Goal: Connect with others: Connect with others

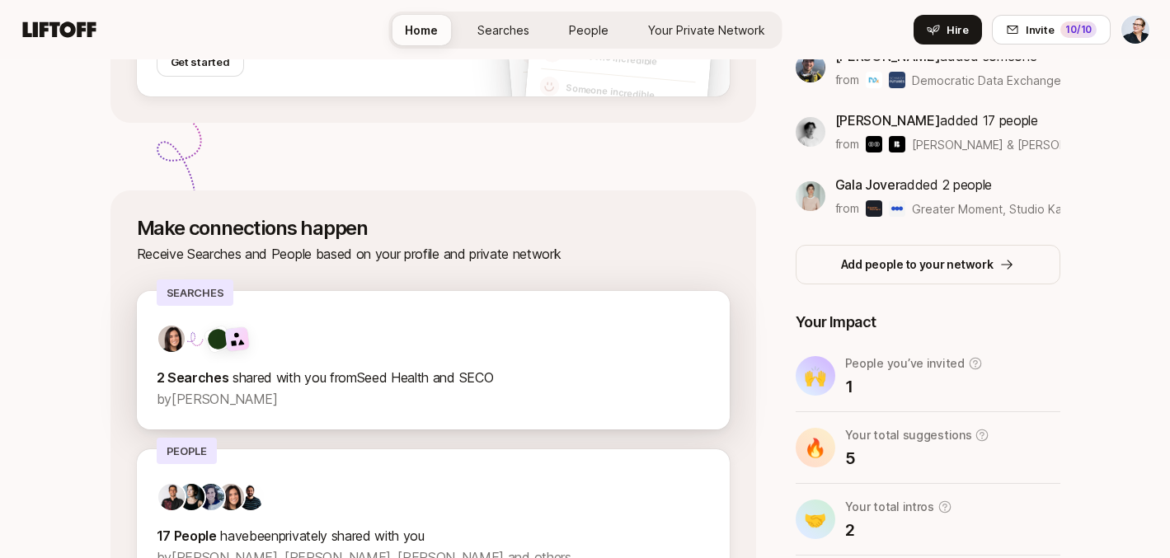
scroll to position [500, 0]
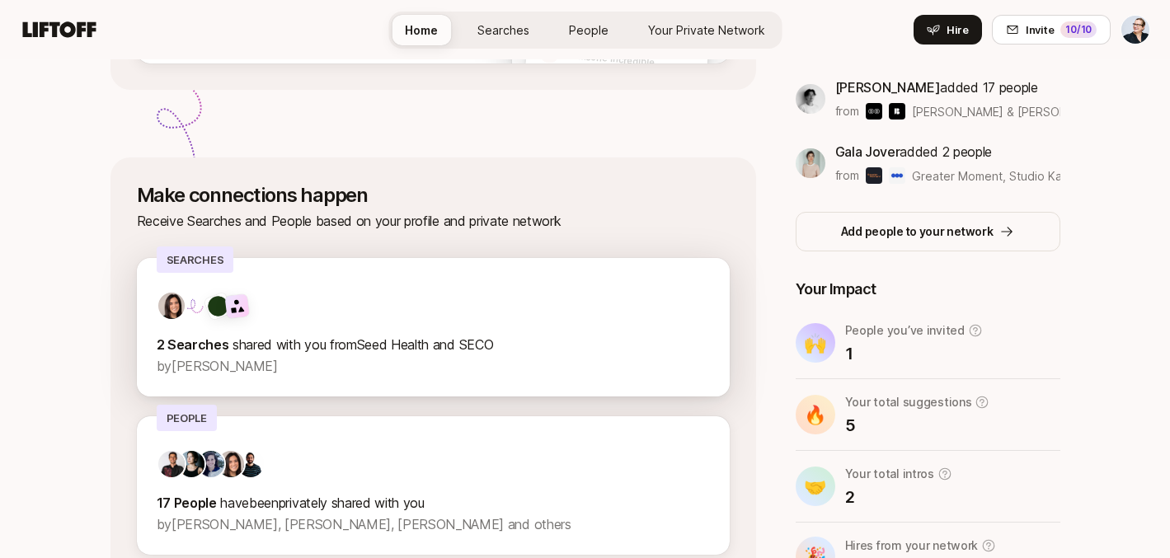
click at [416, 350] on span "shared with you from Seed Health and SECO" at bounding box center [362, 344] width 261 height 16
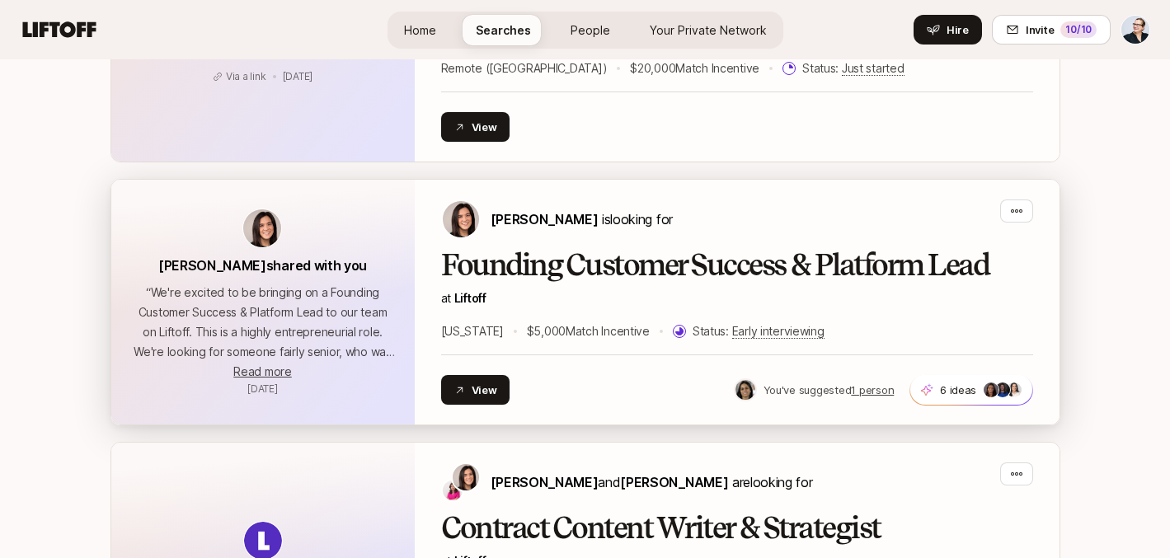
scroll to position [916, 0]
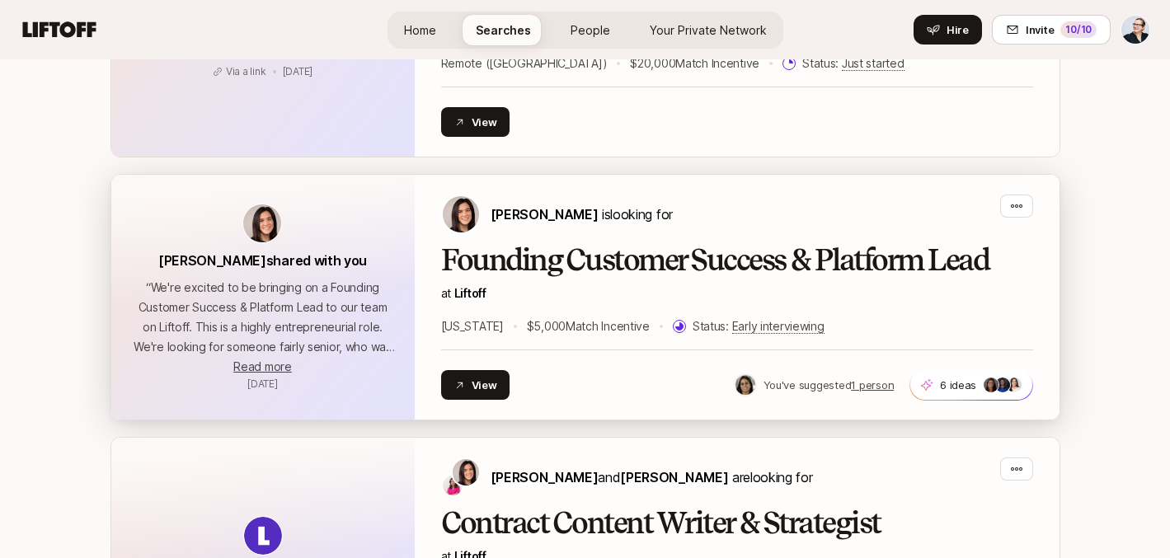
click at [328, 329] on p "“ We're excited to be bringing on a Founding Customer Success & Platform Lead t…" at bounding box center [263, 317] width 264 height 79
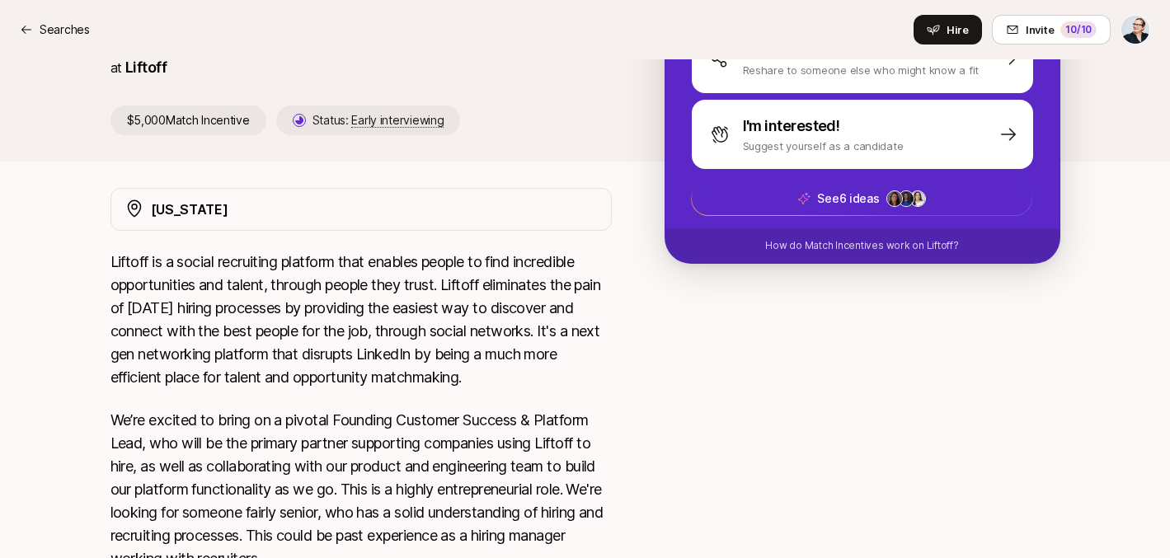
scroll to position [406, 0]
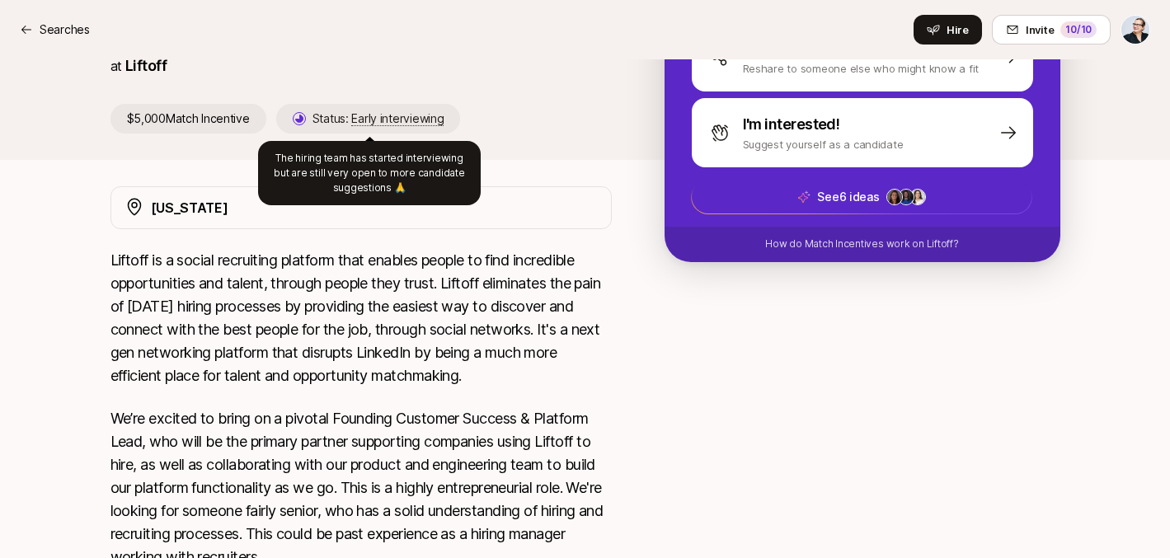
click at [298, 451] on p "We’re excited to bring on a pivotal Founding Customer Success & Platform Lead, …" at bounding box center [360, 488] width 501 height 162
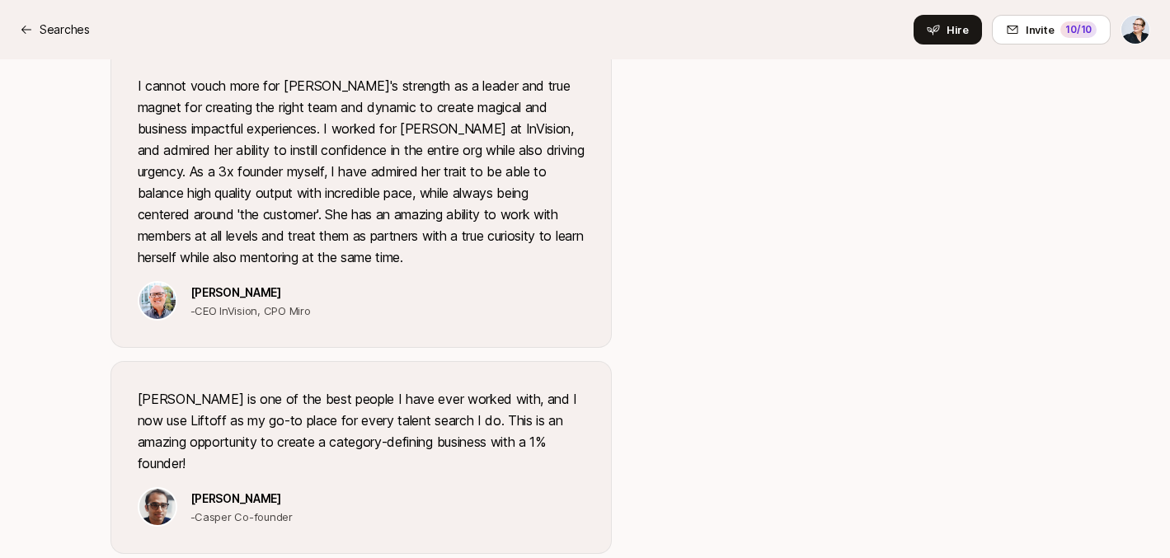
scroll to position [1885, 0]
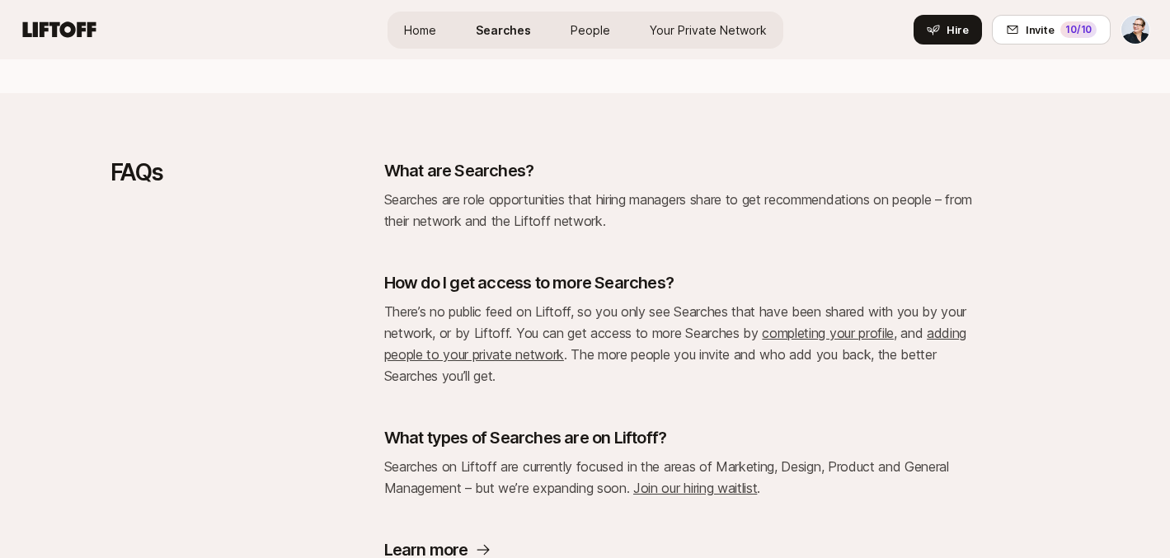
scroll to position [916, 0]
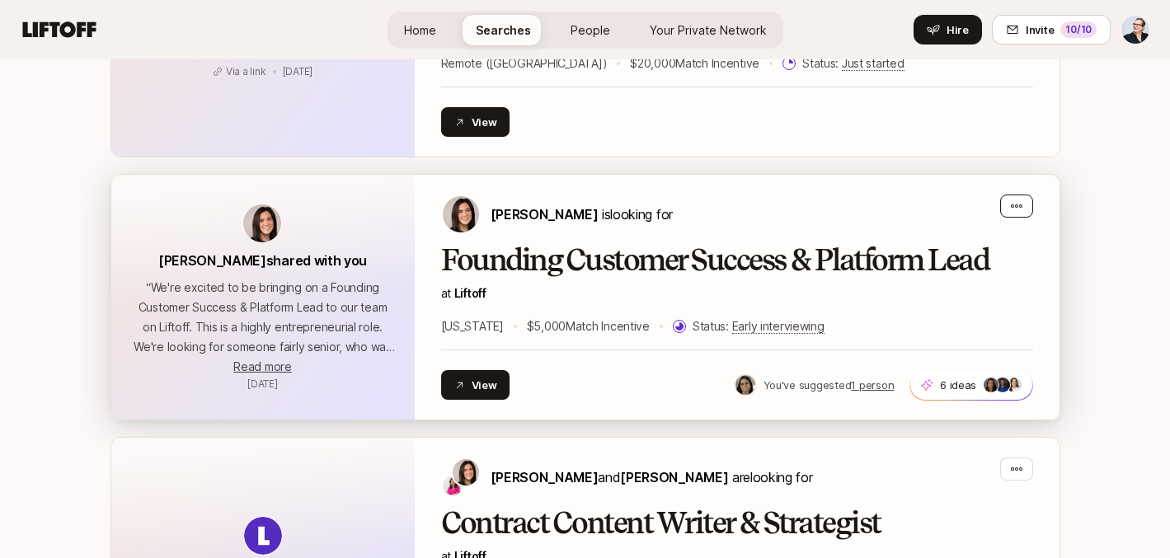
click at [1018, 205] on icon "button" at bounding box center [1016, 206] width 13 height 13
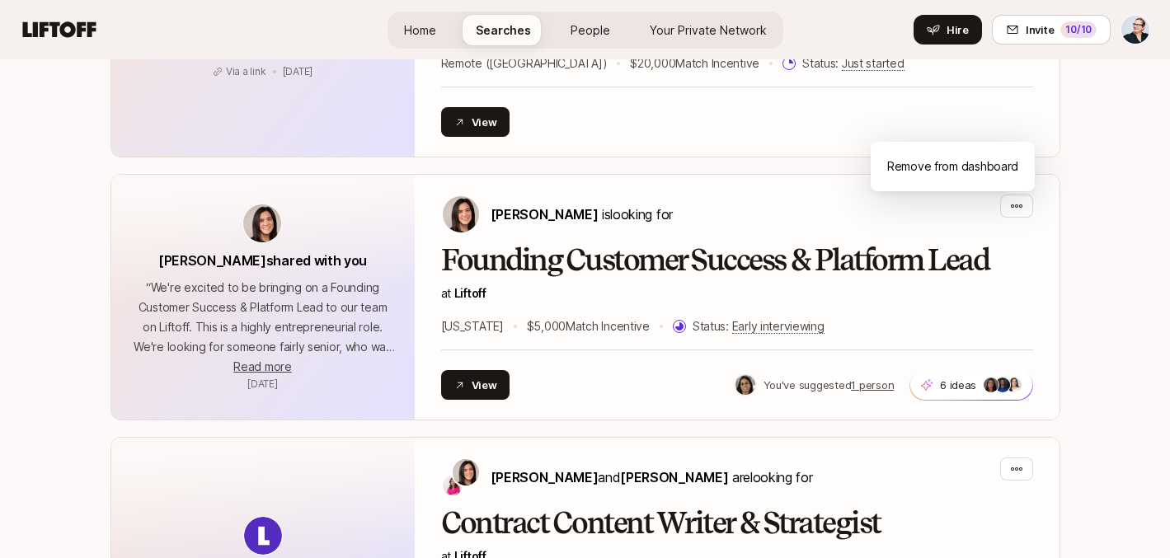
click at [1087, 332] on div "Searches See role searches privately shared with you and help people hire FAQs …" at bounding box center [585, 367] width 1170 height 2327
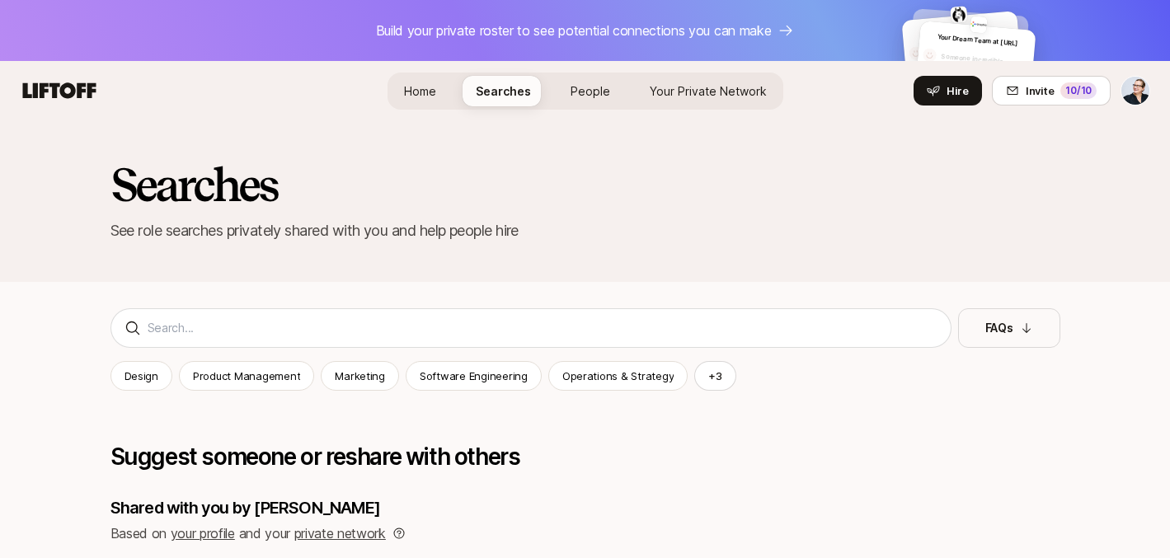
scroll to position [0, 0]
click at [706, 92] on span "Your Private Network" at bounding box center [708, 91] width 117 height 14
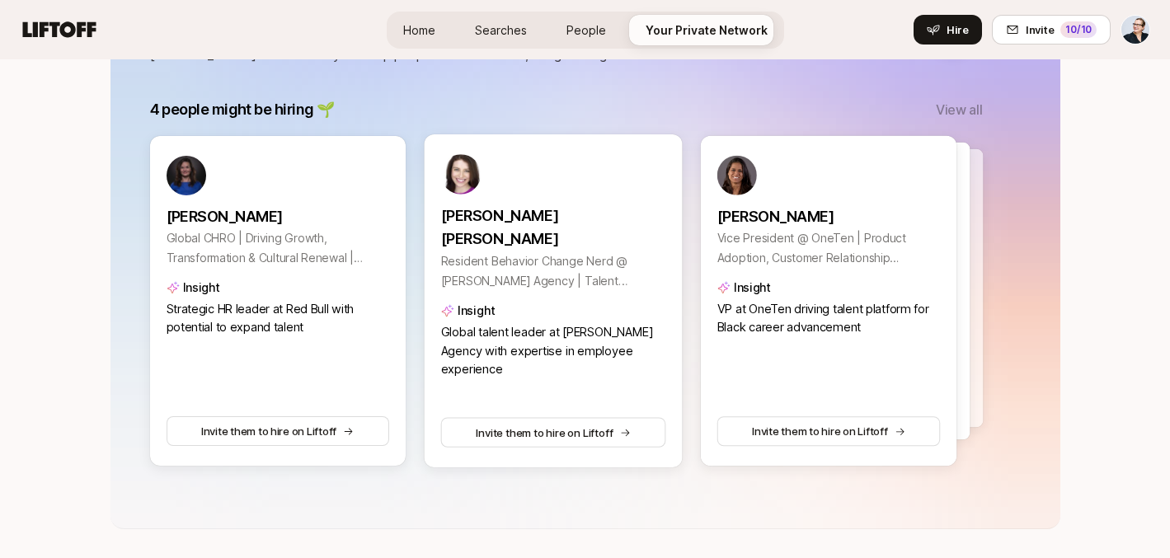
scroll to position [357, 0]
click at [968, 109] on p "View all" at bounding box center [959, 109] width 46 height 21
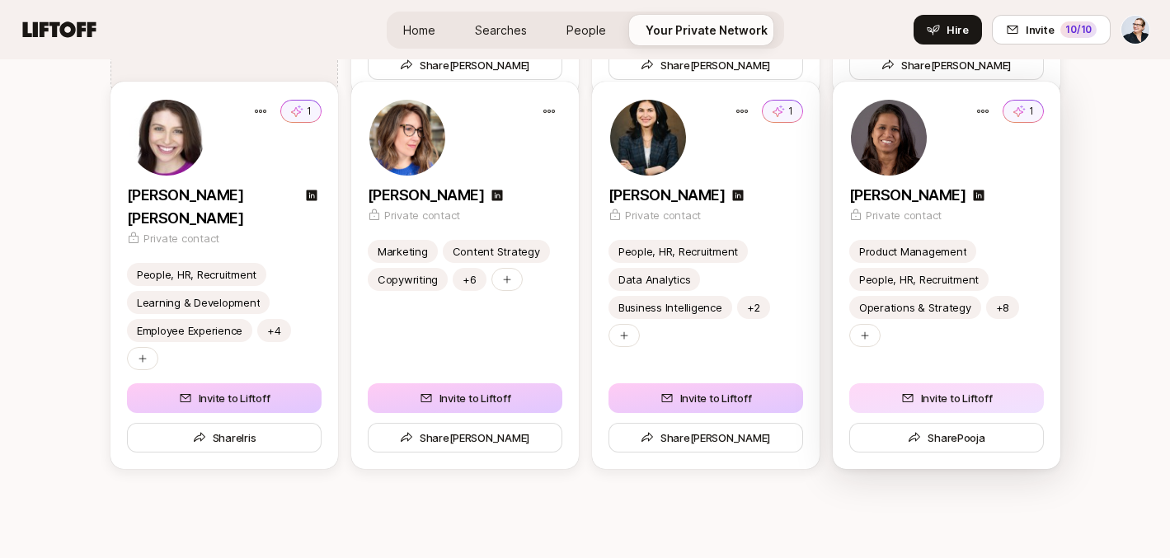
scroll to position [2252, 0]
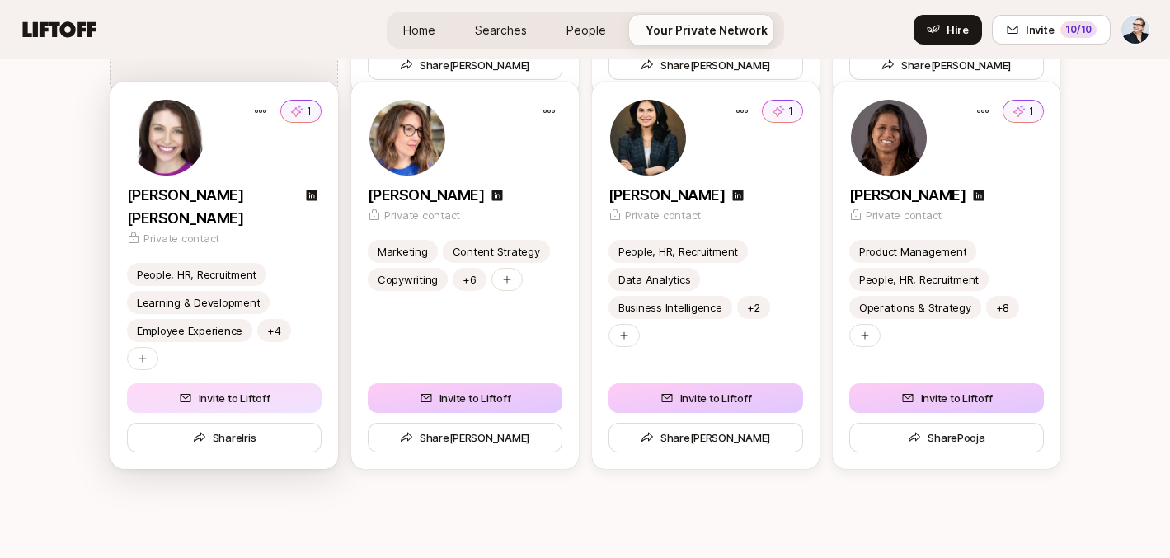
click at [263, 383] on button "Invite to Liftoff" at bounding box center [224, 398] width 195 height 30
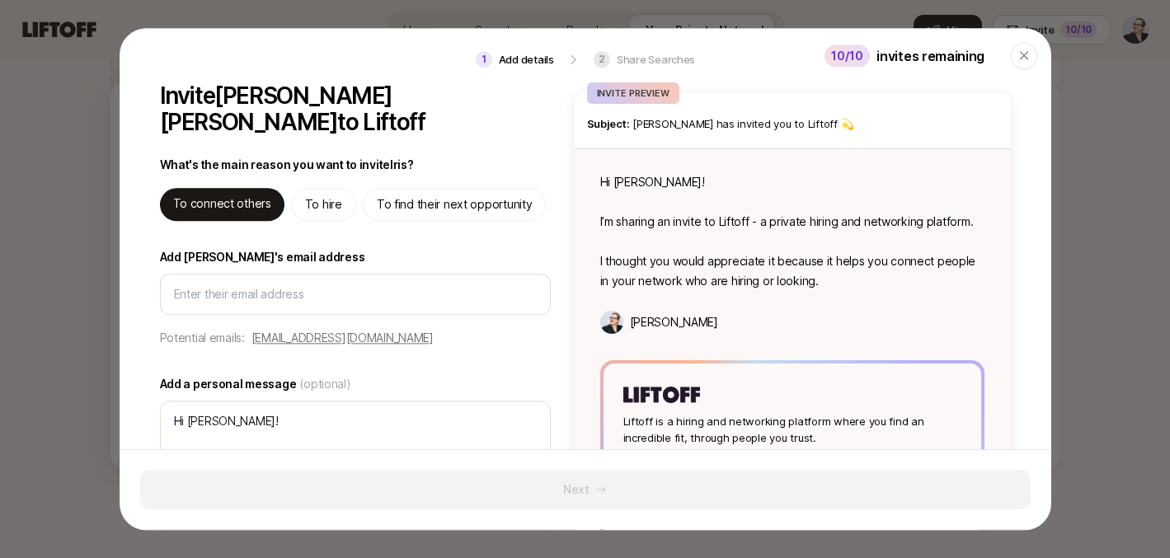
type textarea "x"
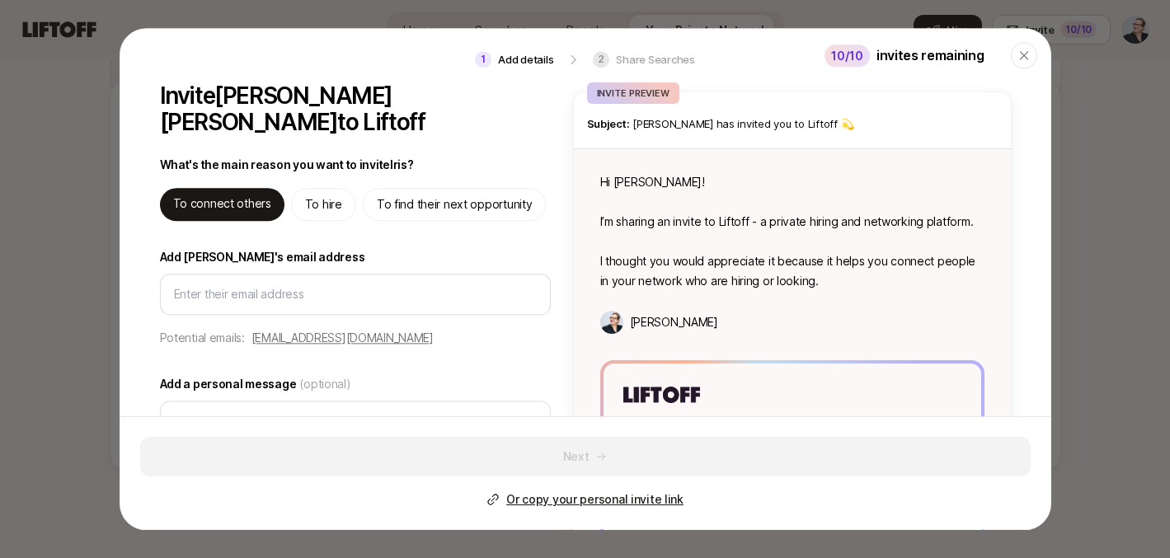
click at [383, 248] on label "Add [PERSON_NAME]'s email address" at bounding box center [355, 258] width 391 height 20
click at [383, 285] on input "Add [PERSON_NAME]'s email address" at bounding box center [355, 295] width 363 height 20
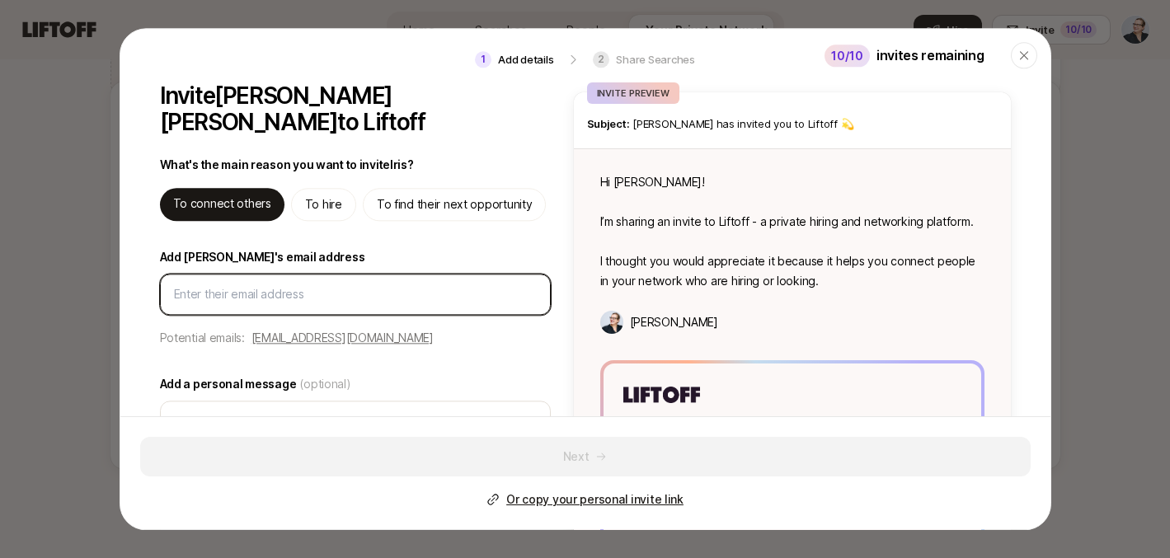
paste input "[EMAIL_ADDRESS][PERSON_NAME][DOMAIN_NAME]"
type input "[EMAIL_ADDRESS][PERSON_NAME][DOMAIN_NAME]"
type textarea "x"
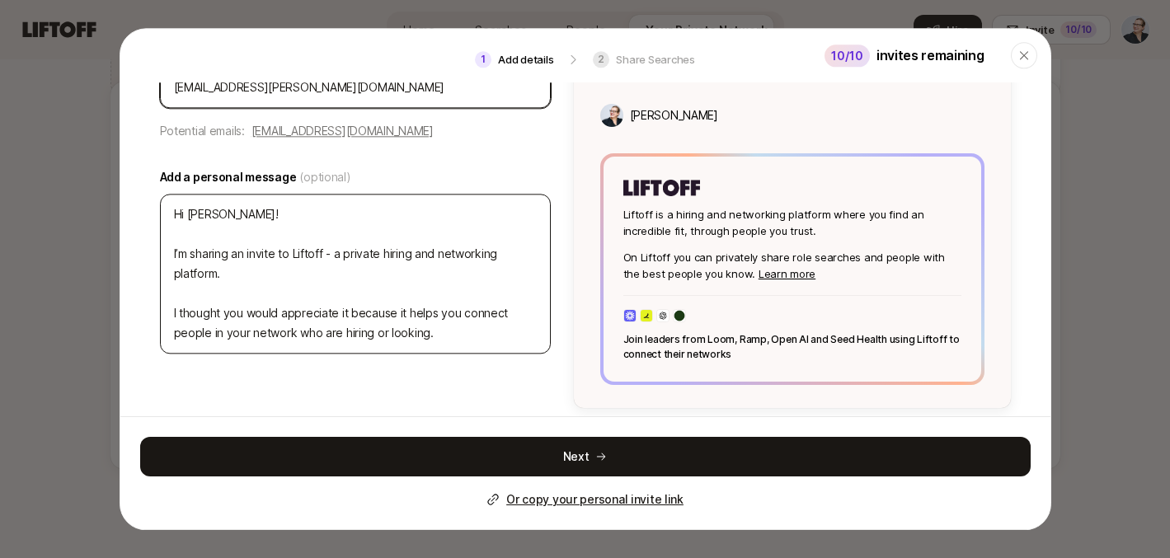
scroll to position [211, 0]
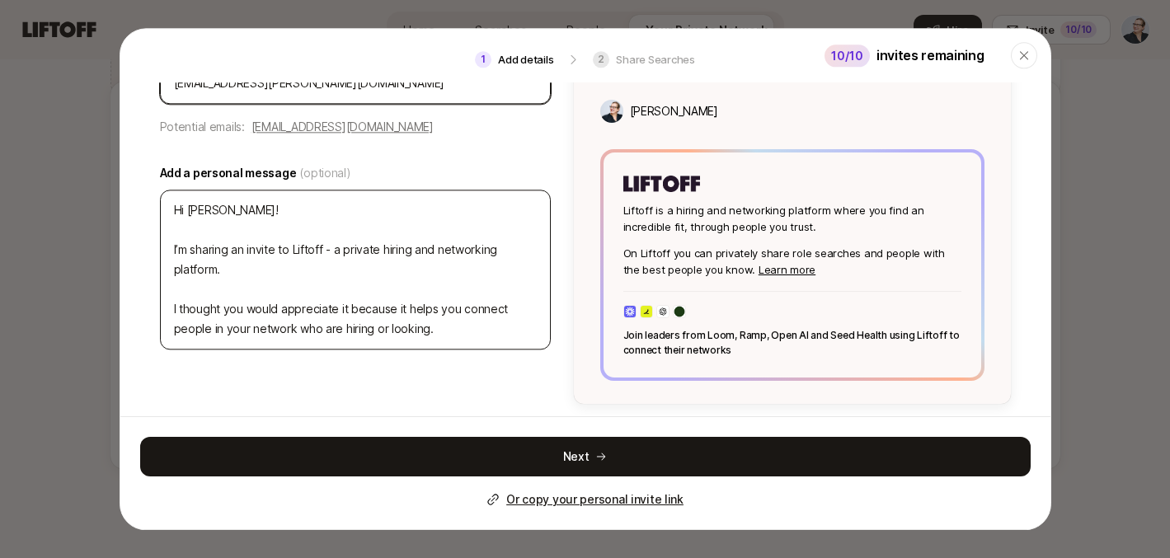
type input "[EMAIL_ADDRESS][PERSON_NAME][DOMAIN_NAME]"
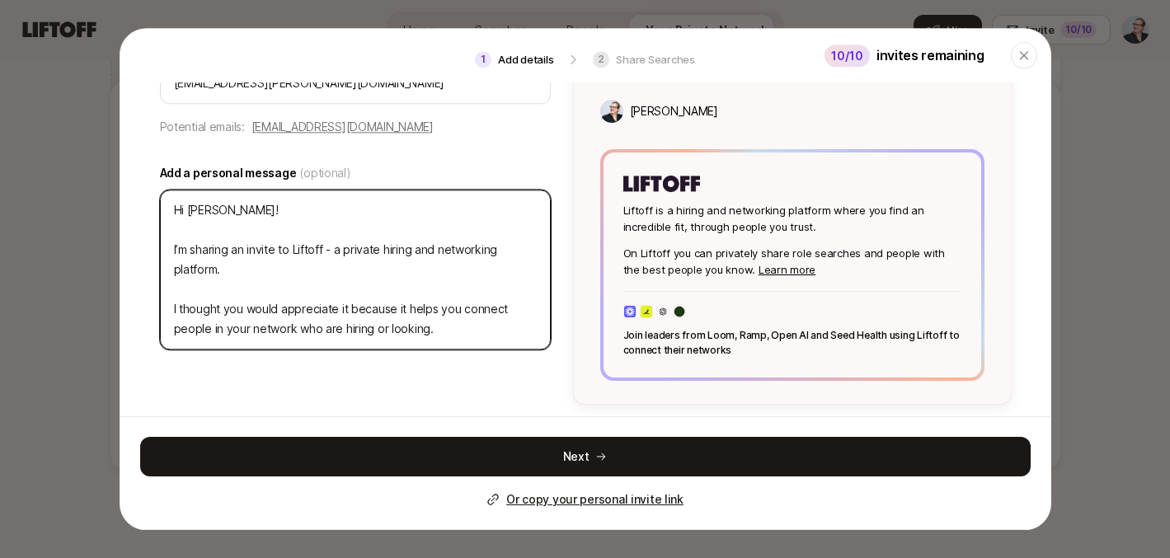
click at [367, 269] on textarea "Hi [PERSON_NAME]! I’m sharing an invite to Liftoff - a private hiring and netwo…" at bounding box center [355, 270] width 391 height 160
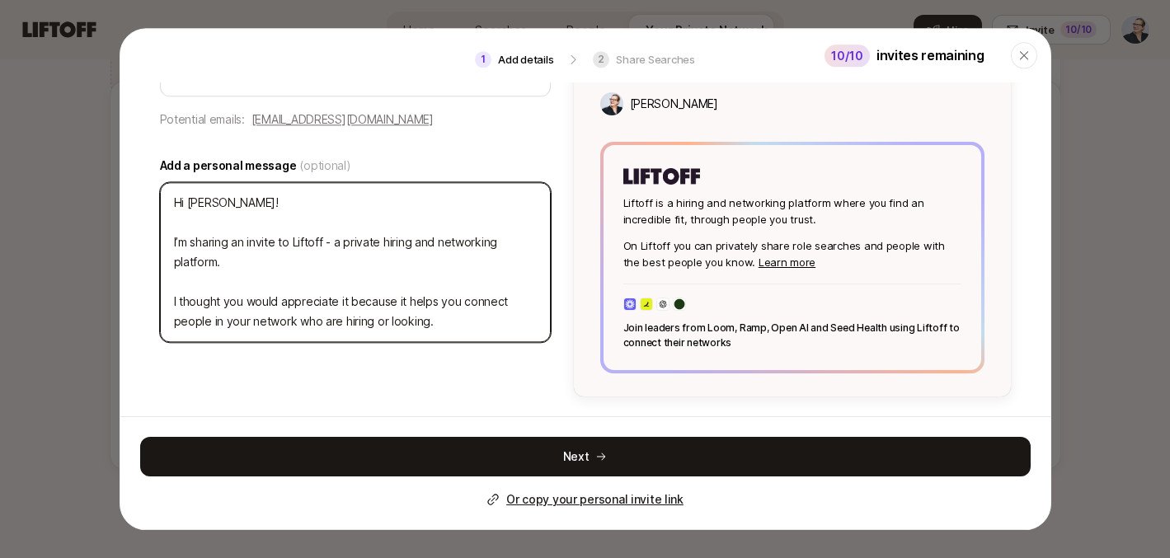
scroll to position [218, 0]
click at [449, 296] on textarea "Hi [PERSON_NAME]! I’m sharing an invite to Liftoff - a private hiring and netwo…" at bounding box center [355, 263] width 391 height 160
type textarea "Hi [PERSON_NAME]! I’m sharing an invite to Liftoff - a private hiring and netwo…"
type textarea "x"
type textarea "Hi [PERSON_NAME]! I’m sharing an invite to Liftoff - a private hiring and netwo…"
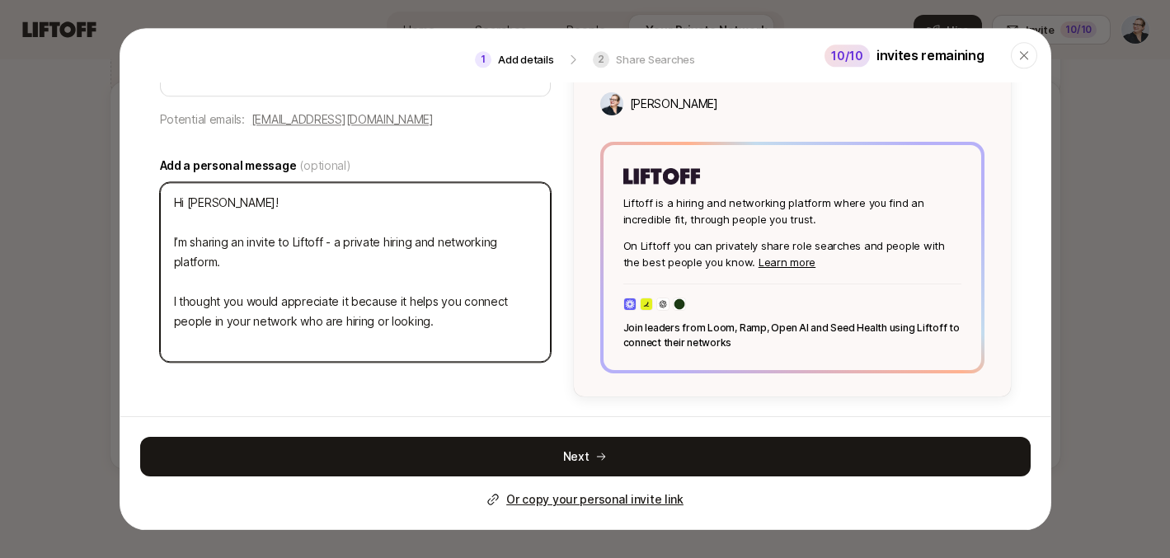
type textarea "x"
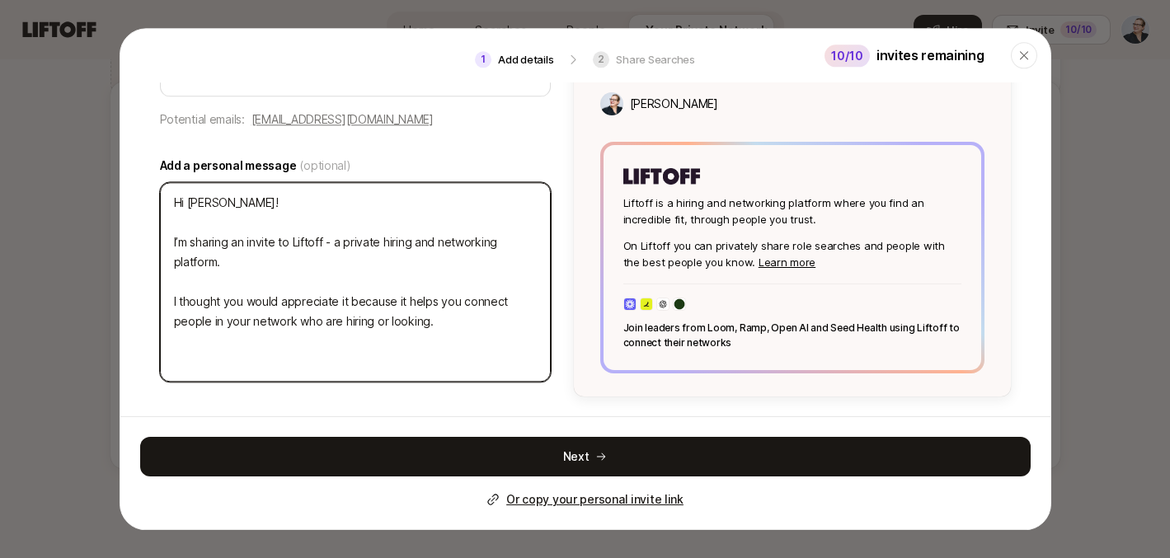
type textarea "Hi [PERSON_NAME]! I’m sharing an invite to Liftoff - a private hiring and netwo…"
type textarea "x"
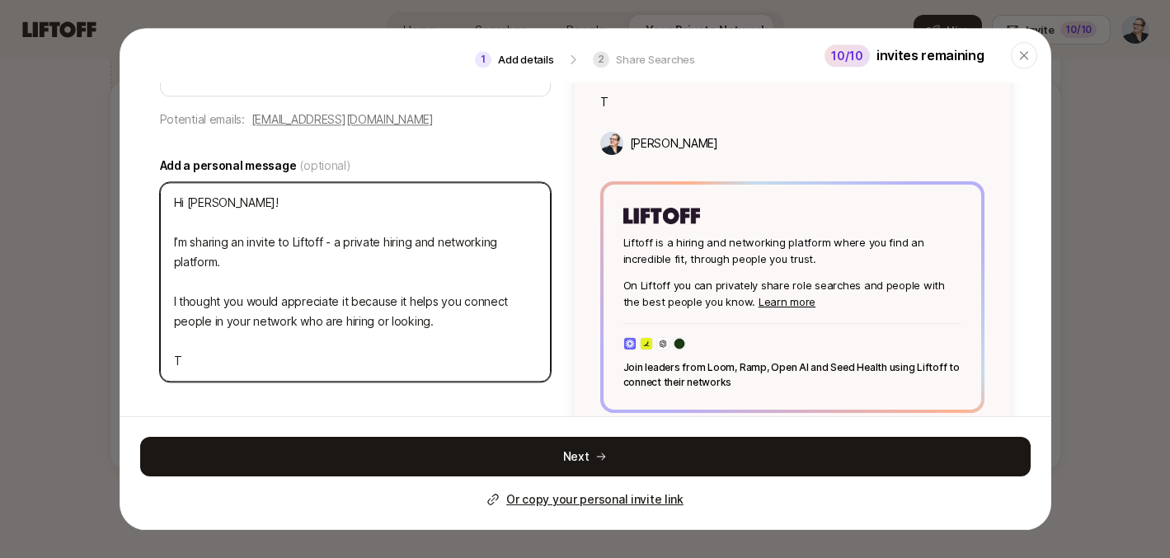
type textarea "Hi [PERSON_NAME]! I’m sharing an invite to Liftoff - a private hiring and netwo…"
type textarea "x"
type textarea "Hi [PERSON_NAME]! I’m sharing an invite to Liftoff - a private hiring and netwo…"
type textarea "x"
type textarea "Hi [PERSON_NAME]! I’m sharing an invite to Liftoff - a private hiring and netwo…"
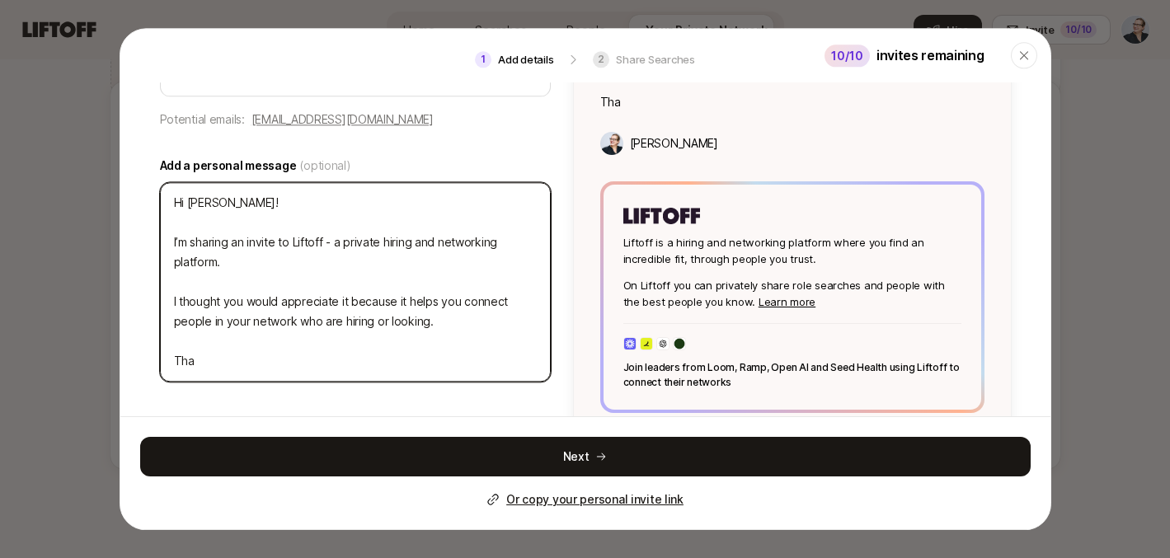
type textarea "x"
type textarea "Hi [PERSON_NAME]! I’m sharing an invite to Liftoff - a private hiring and netwo…"
type textarea "x"
type textarea "Hi [PERSON_NAME]! I’m sharing an invite to Liftoff - a private hiring and netwo…"
type textarea "x"
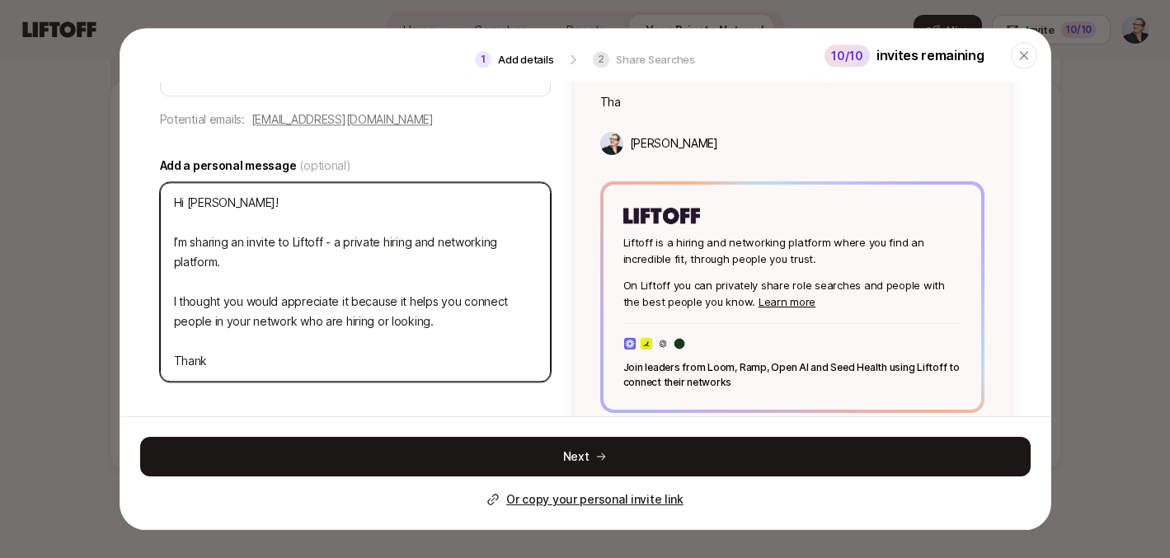
type textarea "Hi [PERSON_NAME]! I’m sharing an invite to Liftoff - a private hiring and netwo…"
type textarea "x"
type textarea "Hi [PERSON_NAME]! I’m sharing an invite to Liftoff - a private hiring and netwo…"
type textarea "x"
type textarea "Hi [PERSON_NAME]! I’m sharing an invite to Liftoff - a private hiring and netwo…"
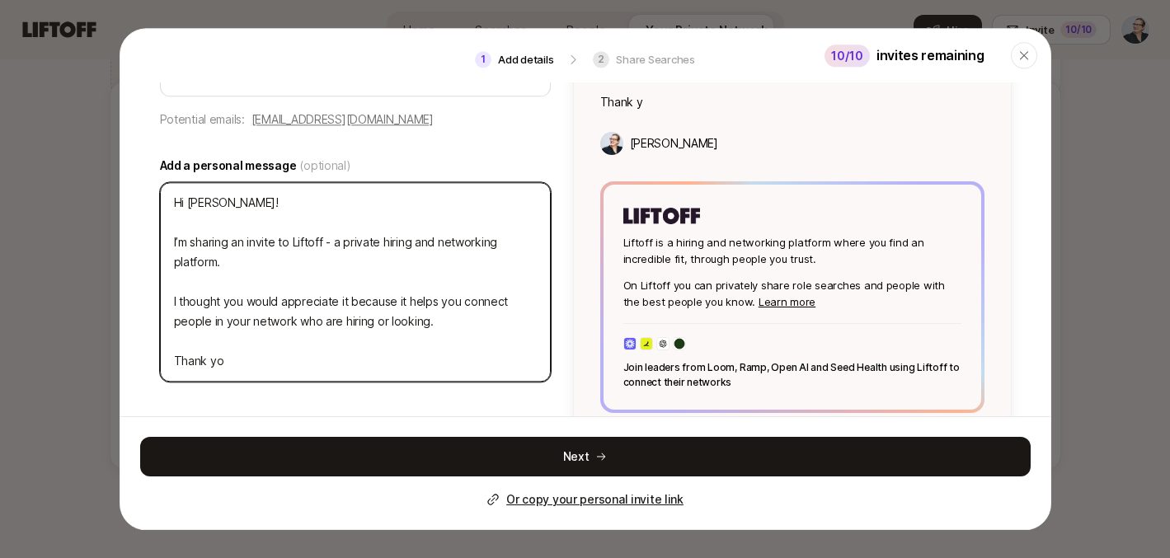
type textarea "x"
type textarea "Hi [PERSON_NAME]! I’m sharing an invite to Liftoff - a private hiring and netwo…"
type textarea "x"
type textarea "Hi [PERSON_NAME]! I’m sharing an invite to Liftoff - a private hiring and netwo…"
type textarea "x"
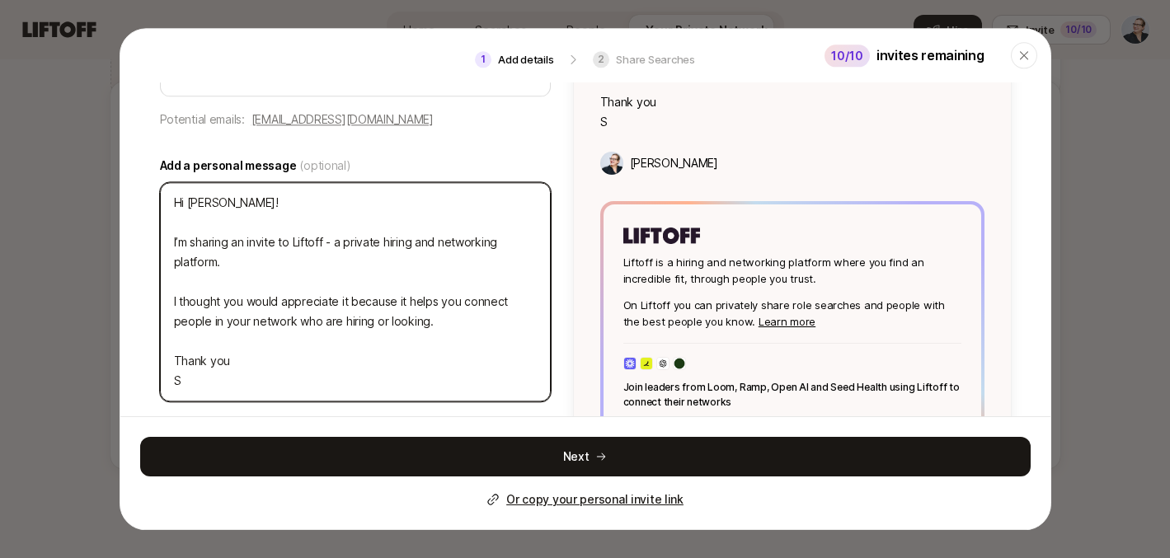
type textarea "Hi [PERSON_NAME]! I’m sharing an invite to Liftoff - a private hiring and netwo…"
type textarea "x"
type textarea "Hi [PERSON_NAME]! I’m sharing an invite to Liftoff - a private hiring and netwo…"
type textarea "x"
type textarea "Hi [PERSON_NAME]! I’m sharing an invite to Liftoff - a private hiring and netwo…"
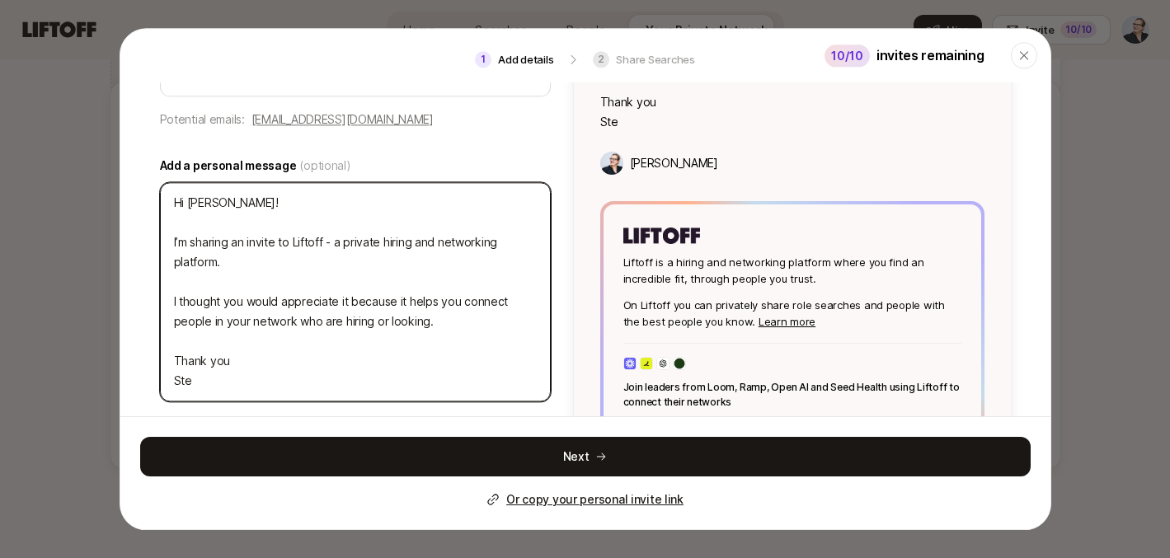
type textarea "x"
type textarea "Hi [PERSON_NAME]! I’m sharing an invite to Liftoff - a private hiring and netwo…"
type textarea "x"
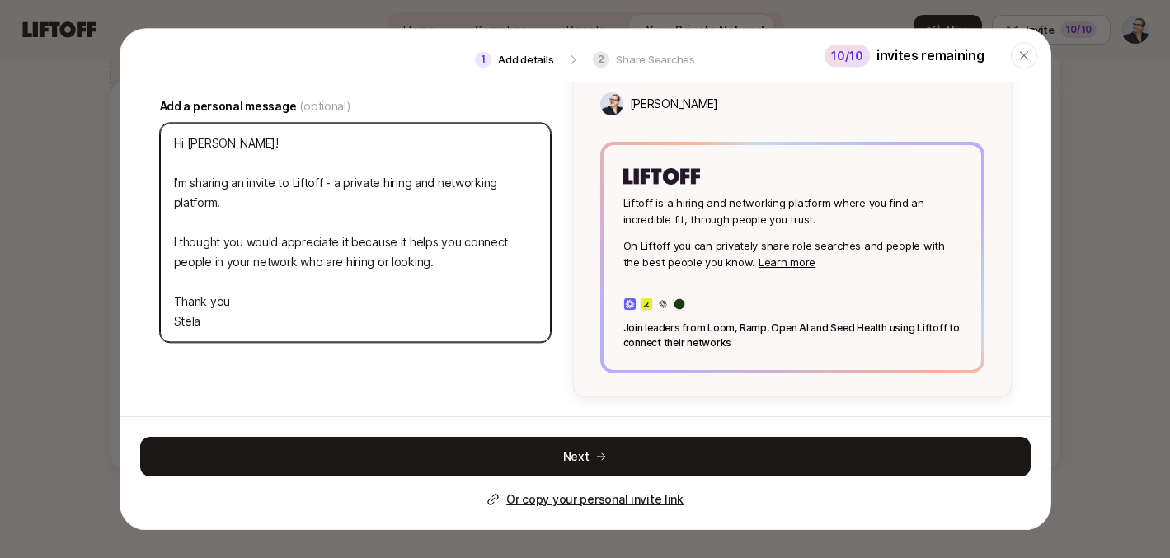
scroll to position [278, 0]
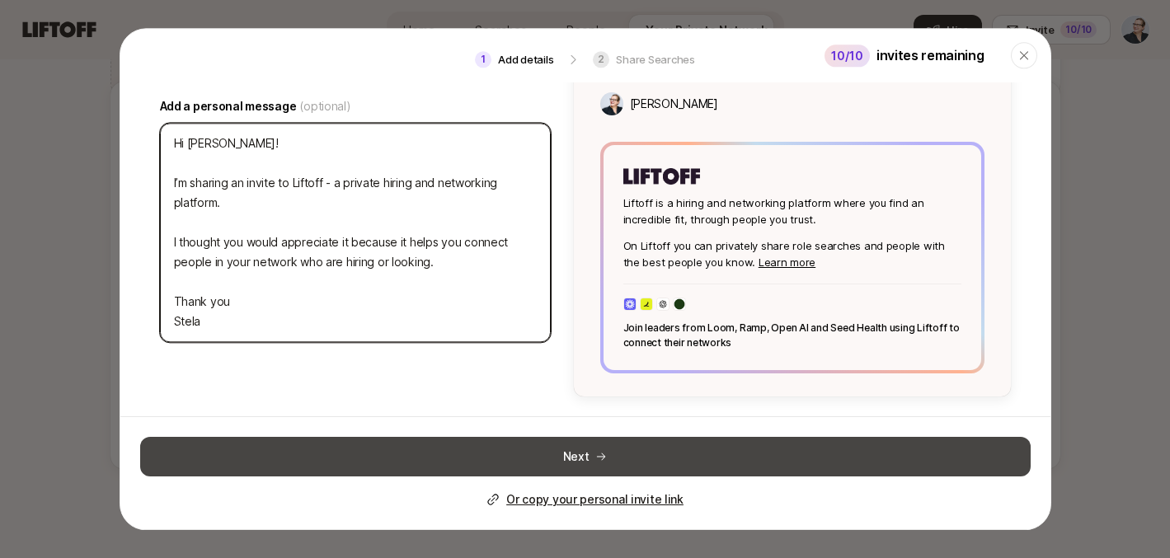
type textarea "Hi [PERSON_NAME]! I’m sharing an invite to Liftoff - a private hiring and netwo…"
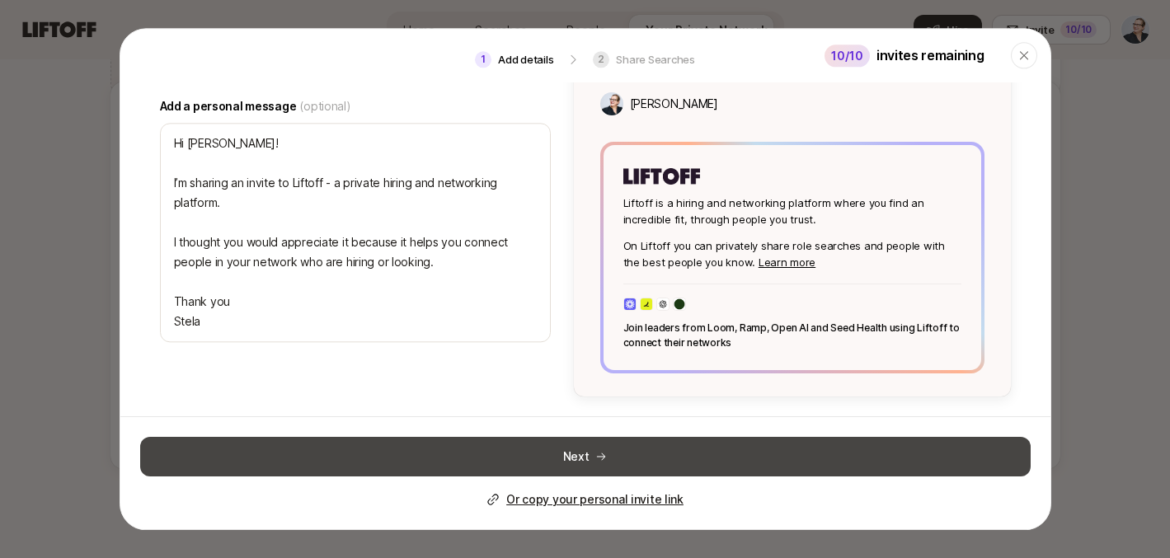
click at [580, 453] on button "Next" at bounding box center [585, 457] width 890 height 40
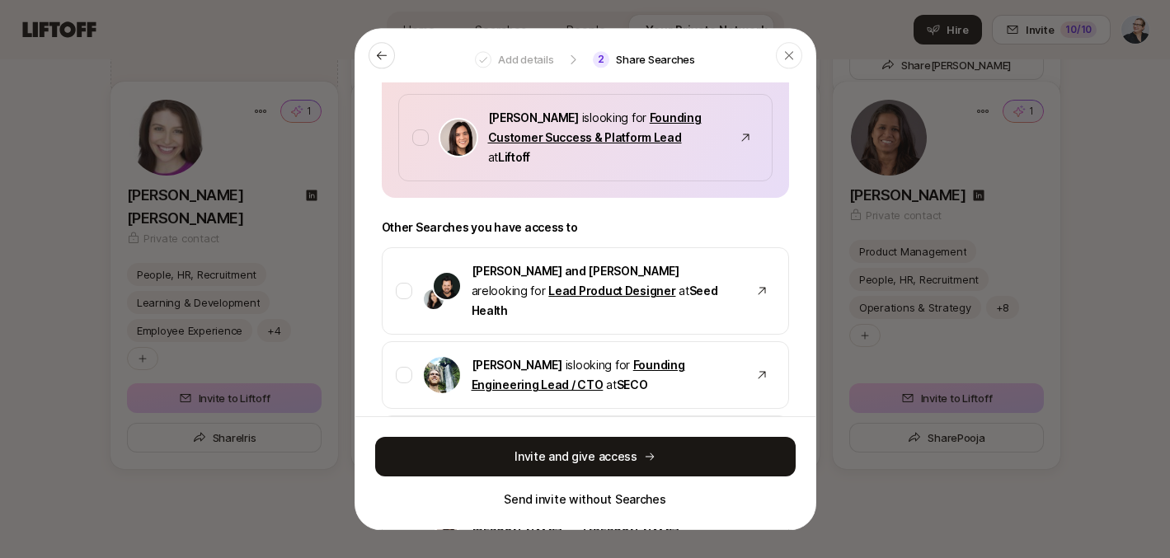
scroll to position [242, 0]
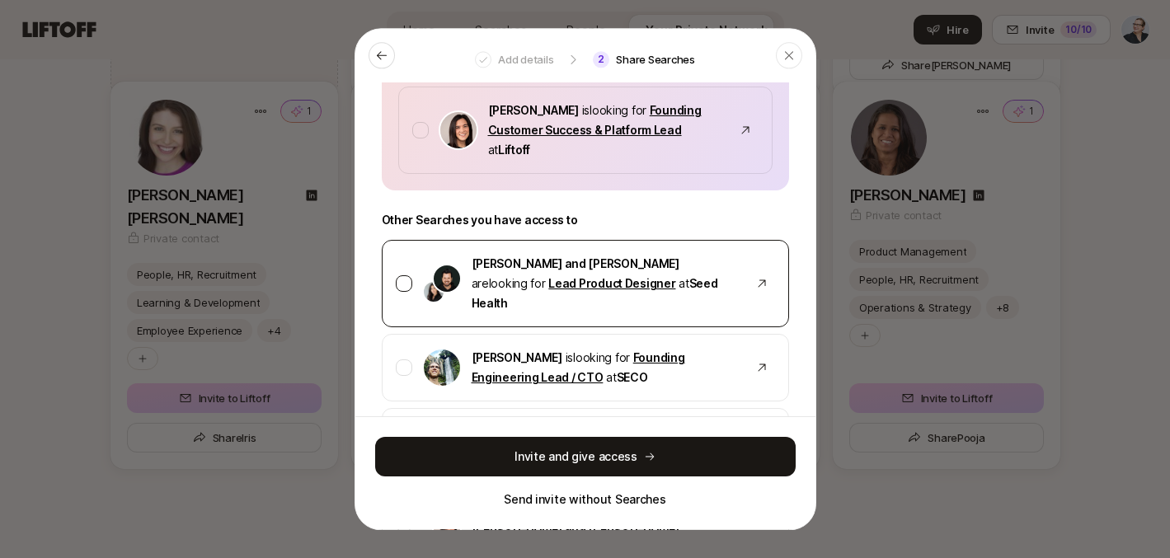
click at [406, 276] on div at bounding box center [404, 284] width 16 height 16
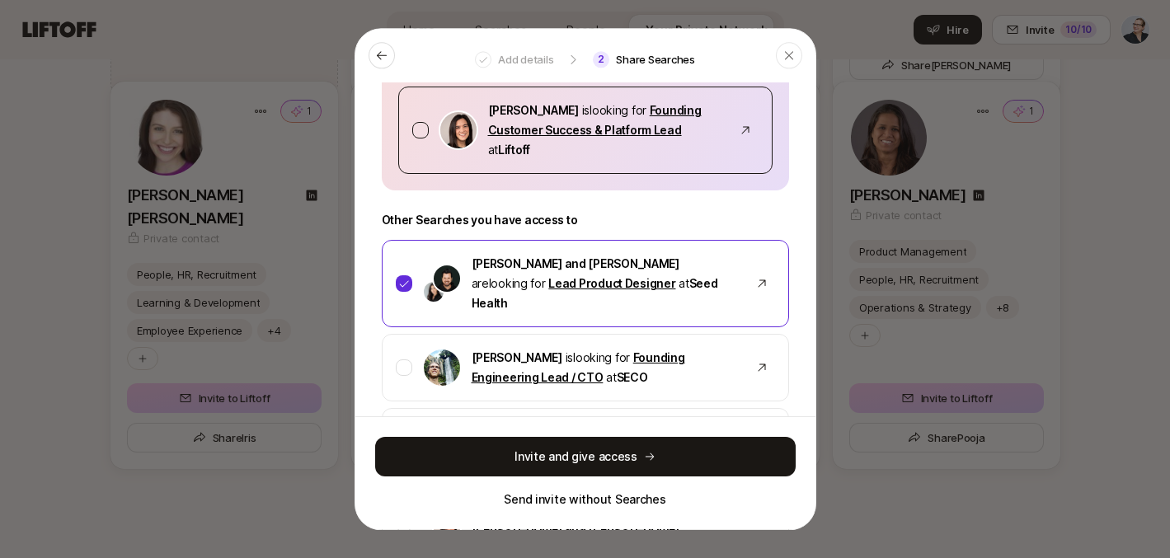
click at [420, 129] on div at bounding box center [420, 131] width 16 height 16
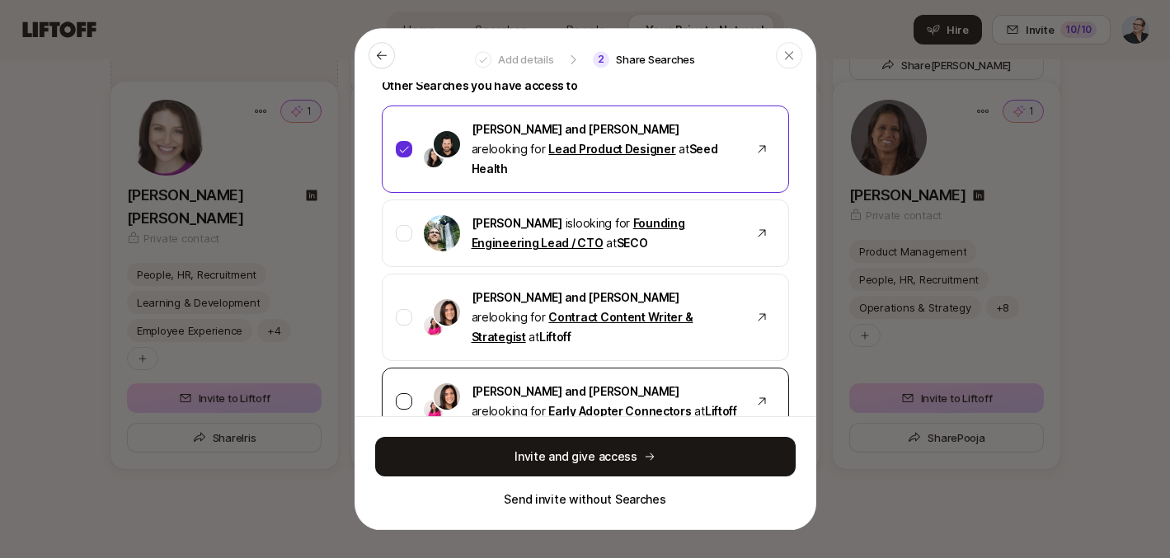
scroll to position [375, 0]
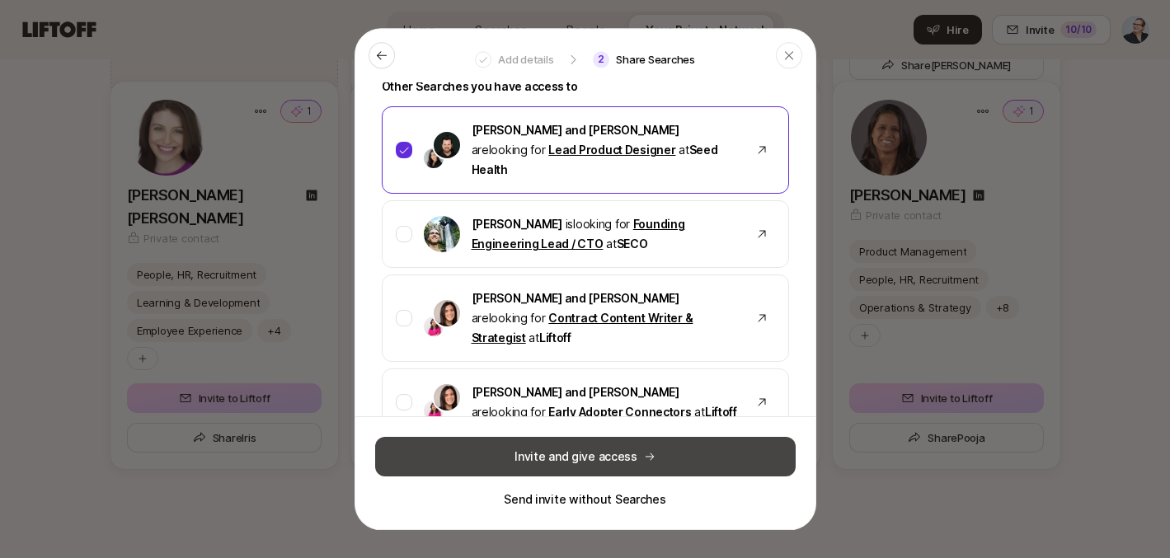
click at [556, 453] on button "Invite and give access" at bounding box center [585, 457] width 420 height 40
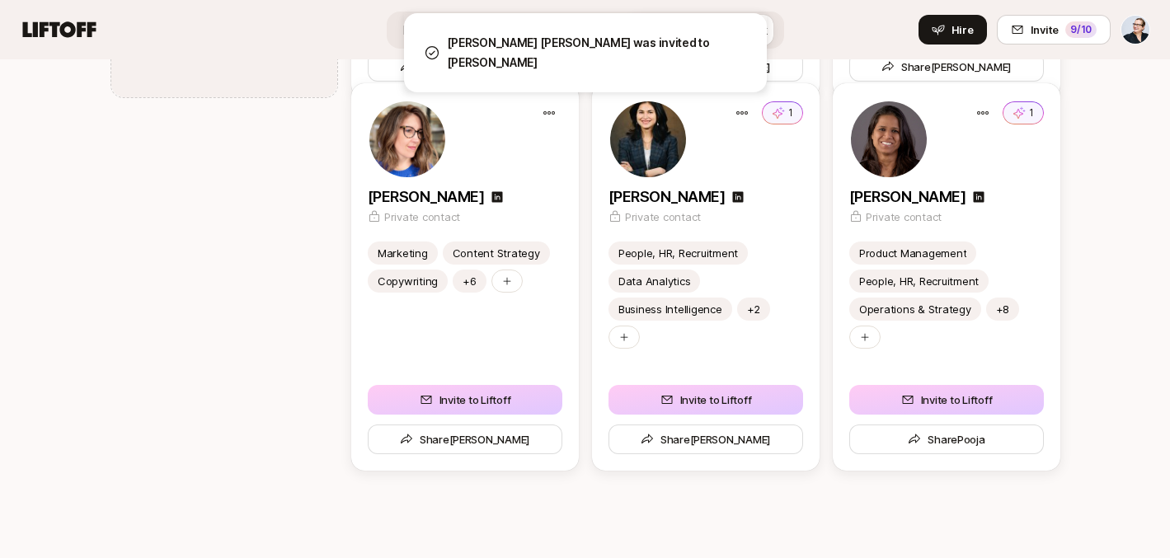
scroll to position [2251, 0]
